Goal: Task Accomplishment & Management: Manage account settings

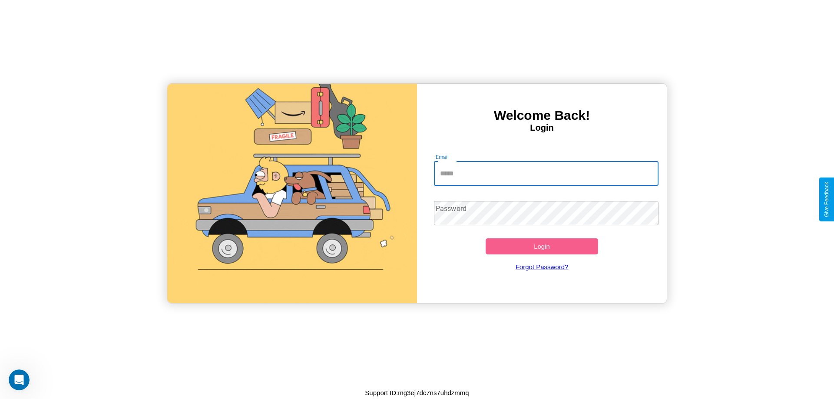
click at [546, 173] on input "Email" at bounding box center [546, 174] width 225 height 24
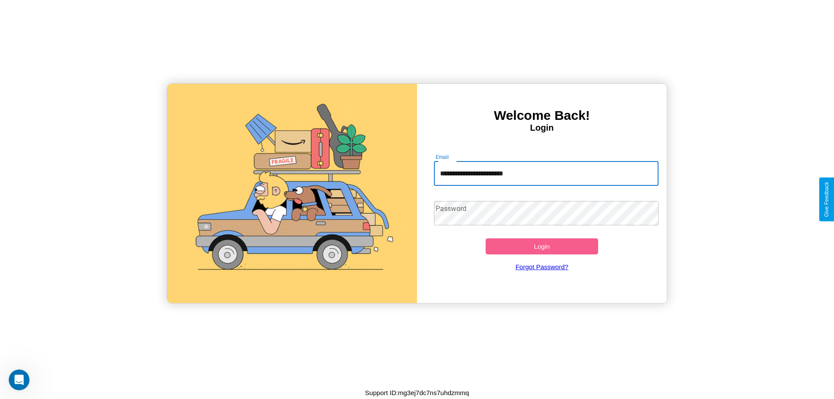
type input "**********"
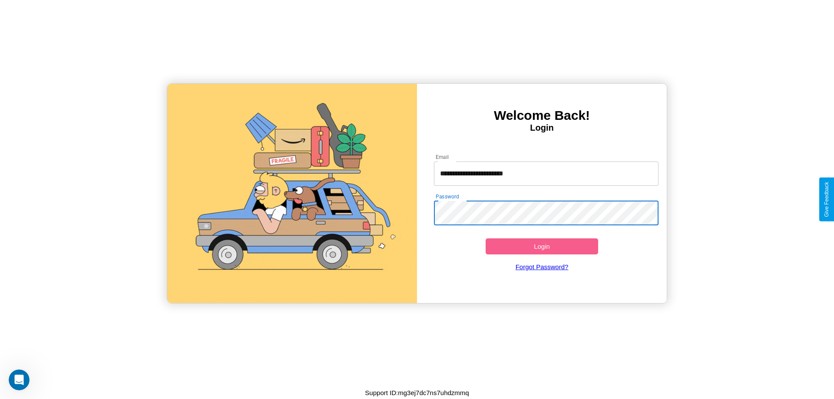
click at [542, 246] on button "Login" at bounding box center [542, 247] width 113 height 16
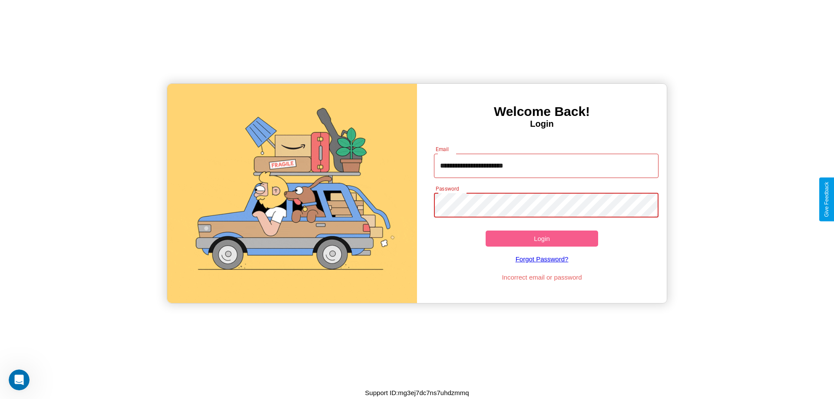
click at [542, 239] on button "Login" at bounding box center [542, 239] width 113 height 16
